Goal: Task Accomplishment & Management: Use online tool/utility

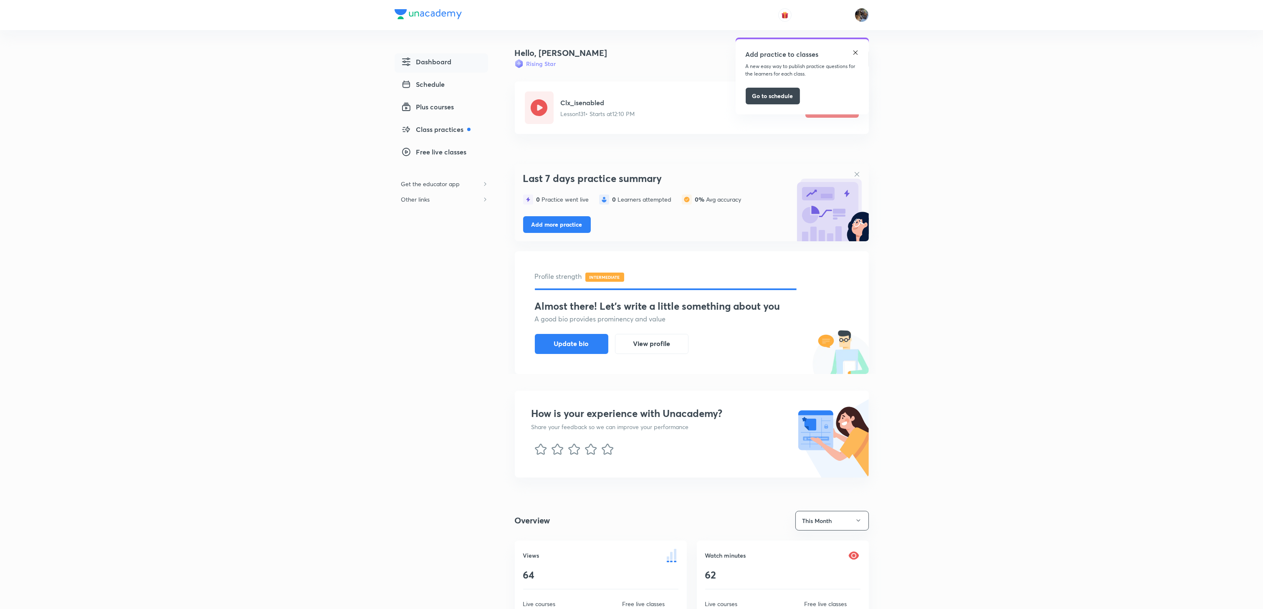
click at [856, 58] on div "Add practice to classes" at bounding box center [802, 55] width 113 height 13
click at [855, 50] on img at bounding box center [855, 52] width 7 height 7
drag, startPoint x: 190, startPoint y: 426, endPoint x: 248, endPoint y: 420, distance: 58.7
click at [248, 420] on div "Dashboard Schedule Plus courses Class practices Free live classes Get the educa…" at bounding box center [631, 585] width 1263 height 1170
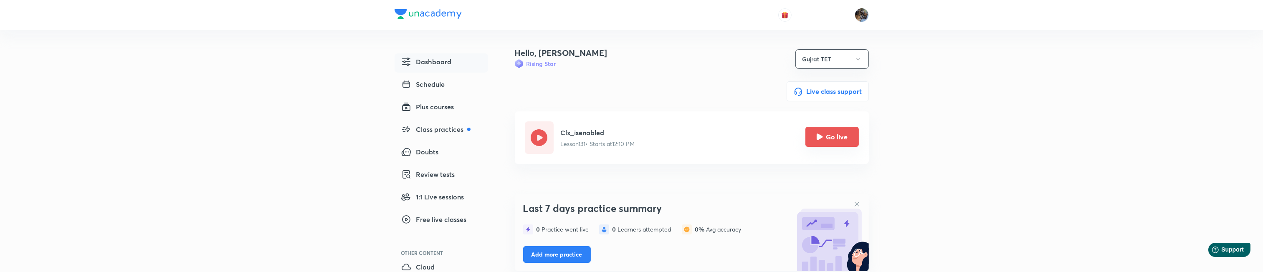
click at [838, 140] on button "Go live" at bounding box center [832, 137] width 53 height 20
